Goal: Information Seeking & Learning: Learn about a topic

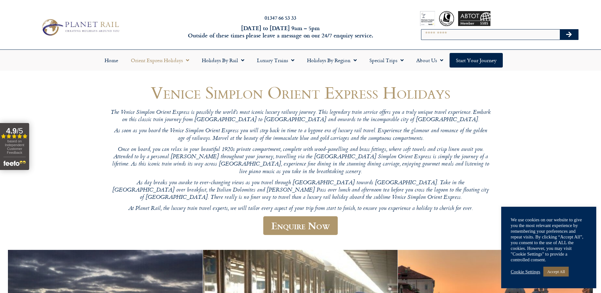
click at [559, 268] on link "Accept All" at bounding box center [555, 271] width 25 height 10
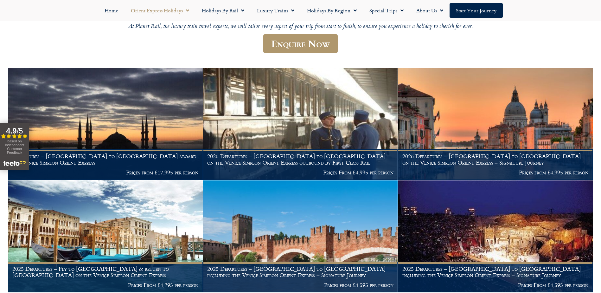
scroll to position [190, 0]
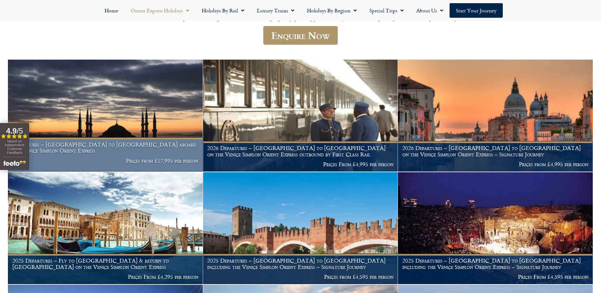
click at [105, 110] on img at bounding box center [105, 116] width 195 height 112
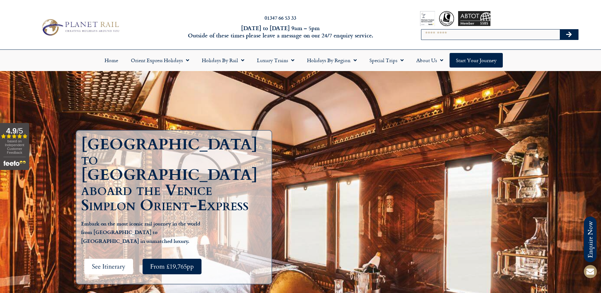
click at [115, 262] on span "See Itinerary" at bounding box center [109, 266] width 34 height 8
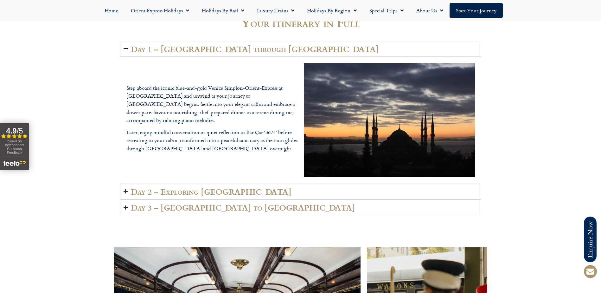
scroll to position [947, 0]
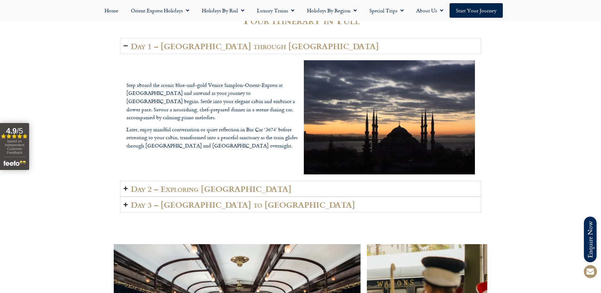
click at [127, 188] on icon "Accordion. Open links with Enter or Space, close with Escape, and navigate with…" at bounding box center [126, 188] width 4 height 5
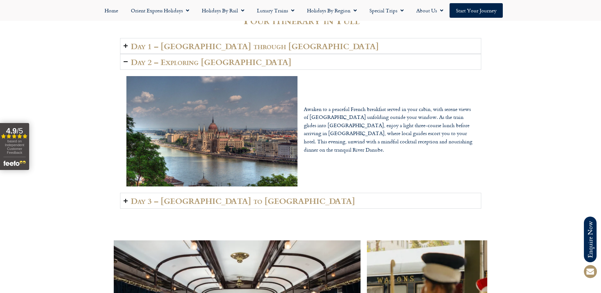
click at [125, 200] on icon "Accordion. Open links with Enter or Space, close with Escape, and navigate with…" at bounding box center [126, 200] width 4 height 5
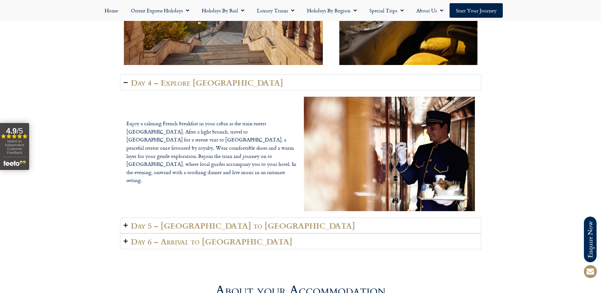
scroll to position [1485, 0]
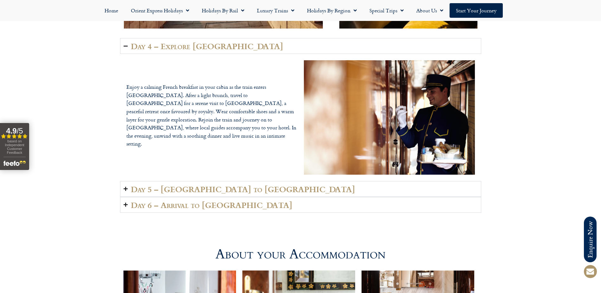
click at [128, 189] on summary "Day 5 – Bulgaria to Istanbul" at bounding box center [300, 189] width 361 height 16
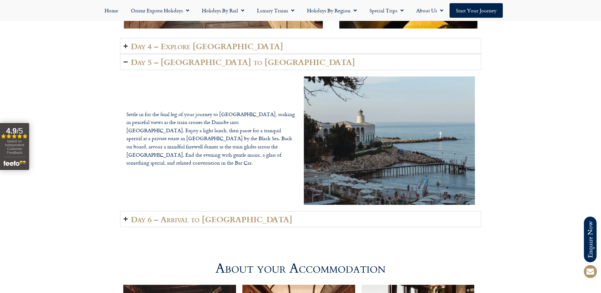
click at [127, 219] on icon "Accordion. Open links with Enter or Space, close with Escape, and navigate with…" at bounding box center [126, 218] width 4 height 5
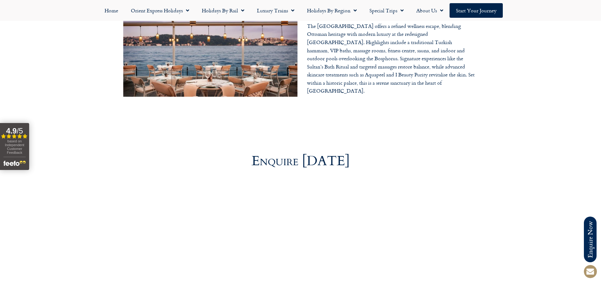
scroll to position [2182, 0]
